Goal: Navigation & Orientation: Find specific page/section

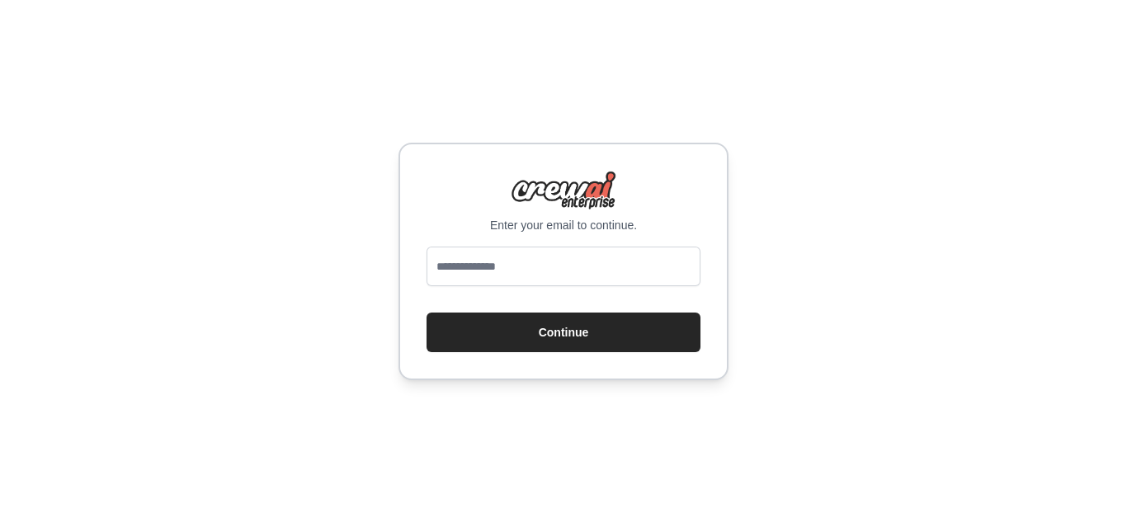
type input "**********"
click at [427, 313] on button "Continue" at bounding box center [564, 333] width 274 height 40
click at [560, 340] on button "Continue" at bounding box center [564, 333] width 274 height 40
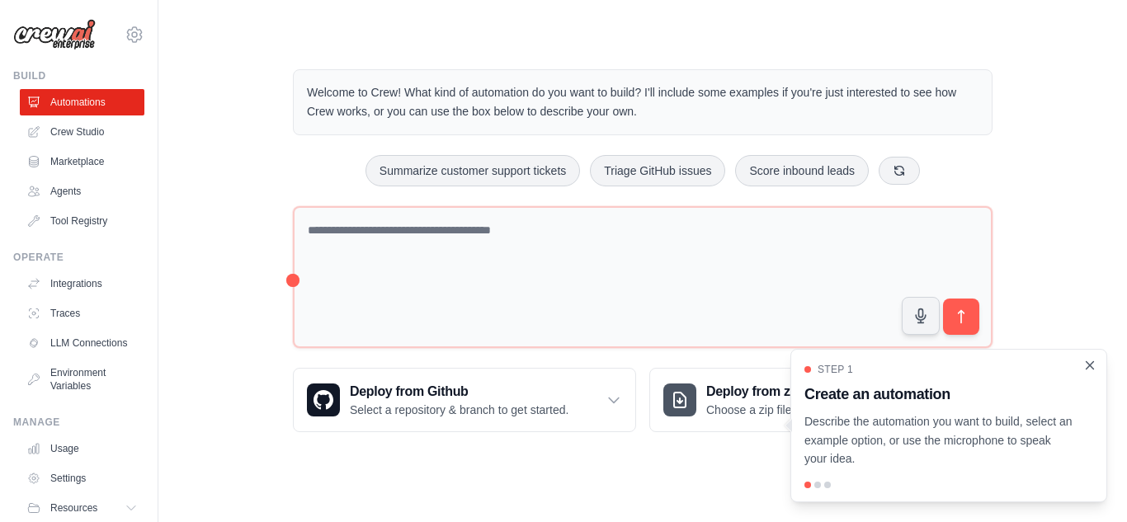
click at [1090, 367] on icon "Close walkthrough" at bounding box center [1089, 365] width 15 height 15
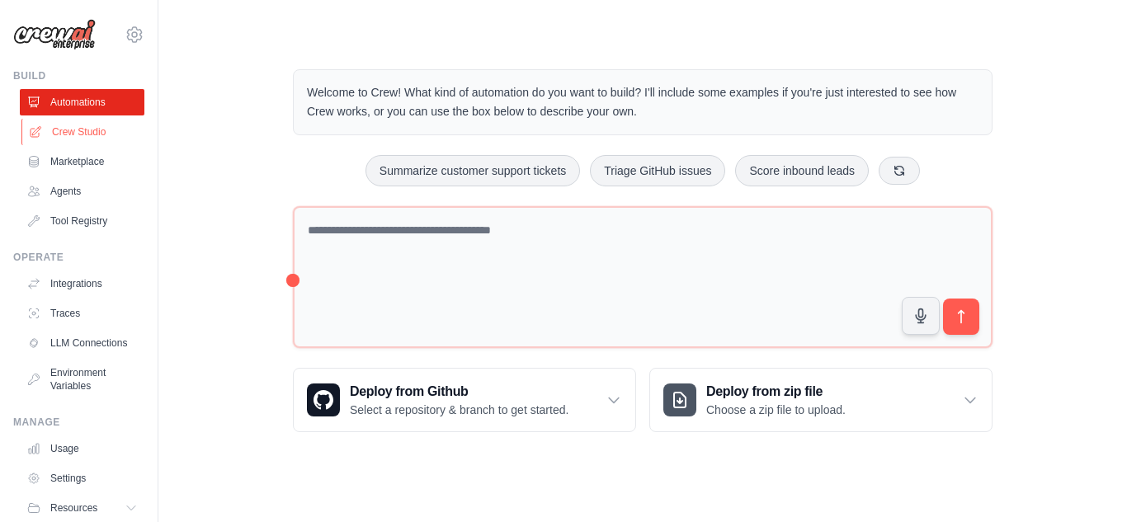
click at [56, 129] on link "Crew Studio" at bounding box center [83, 132] width 125 height 26
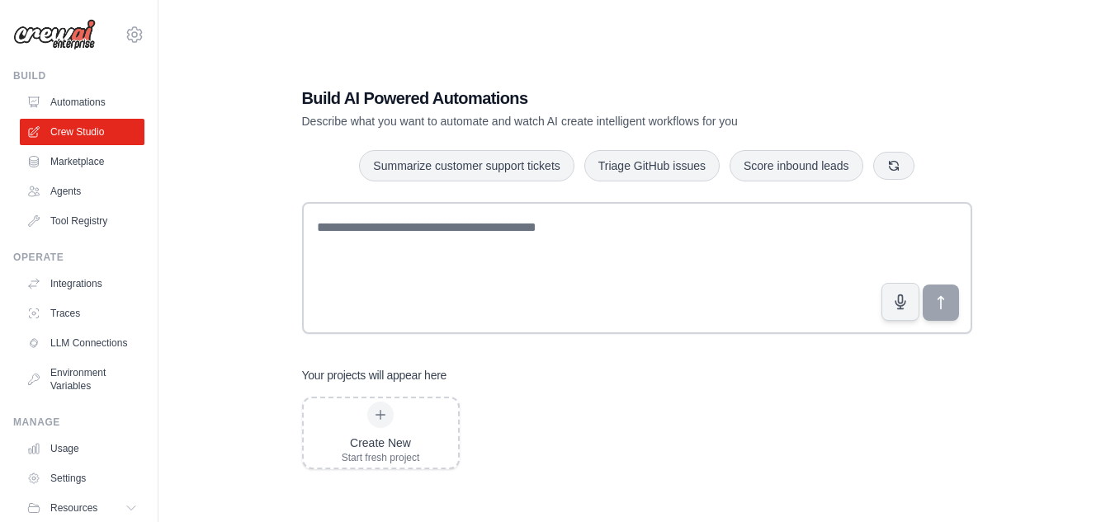
click at [90, 102] on link "Automations" at bounding box center [82, 102] width 125 height 26
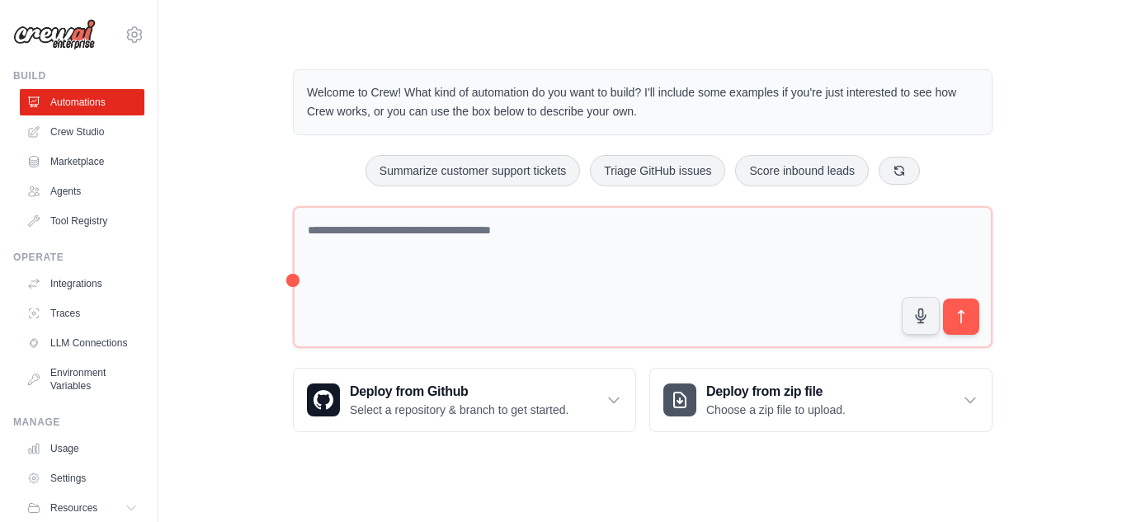
click at [235, 205] on div "Welcome to Crew! What kind of automation do you want to build? I'll include som…" at bounding box center [643, 251] width 916 height 416
click at [80, 130] on link "Crew Studio" at bounding box center [83, 132] width 125 height 26
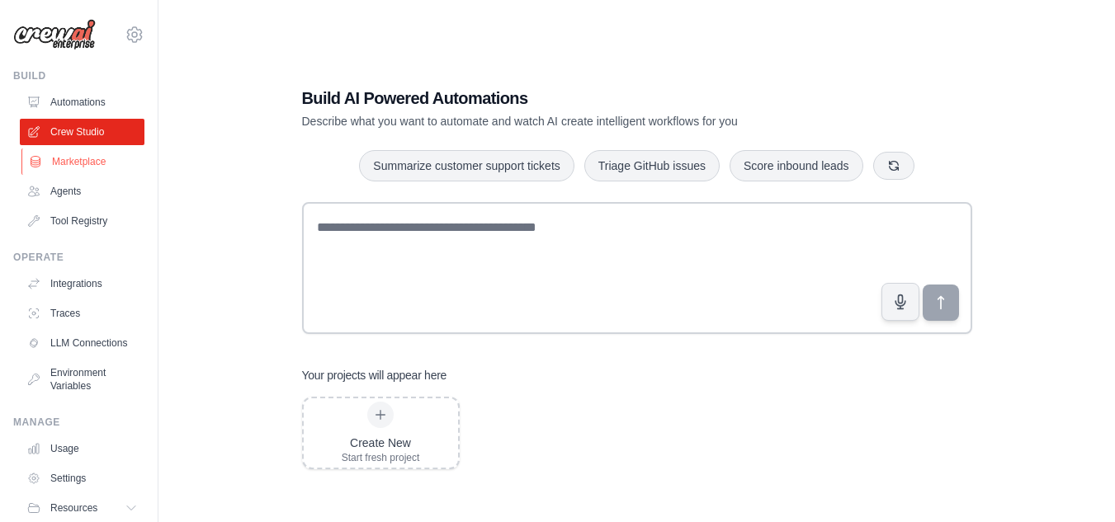
click at [109, 158] on link "Marketplace" at bounding box center [83, 162] width 125 height 26
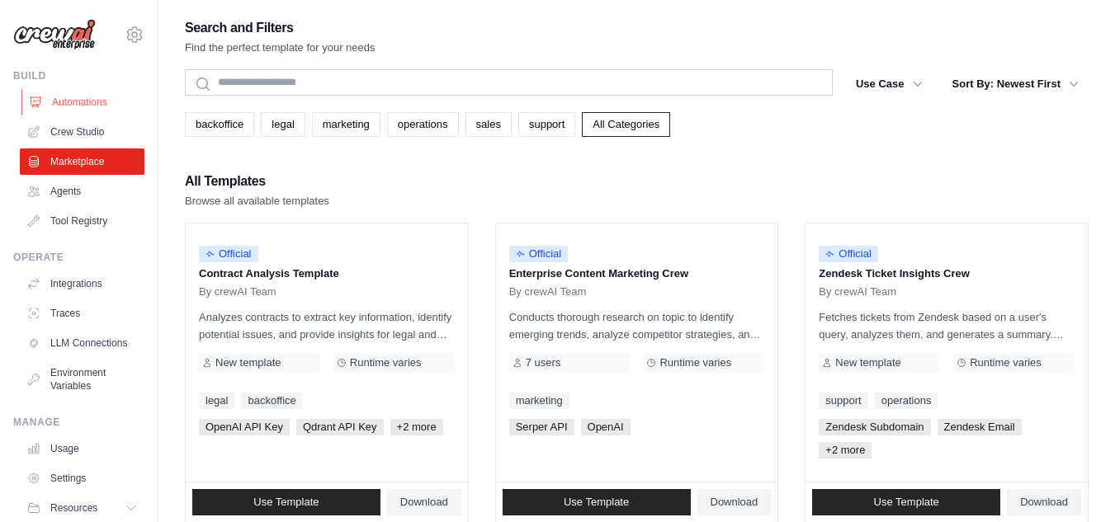
click at [87, 92] on link "Automations" at bounding box center [83, 102] width 125 height 26
